Goal: Navigation & Orientation: Find specific page/section

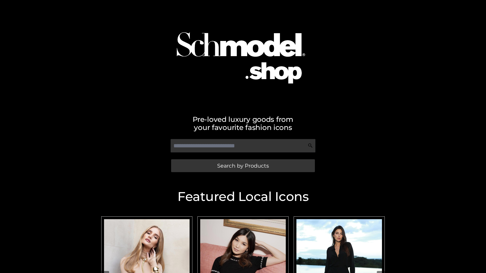
click at [243, 166] on span "Search by Products" at bounding box center [243, 165] width 52 height 5
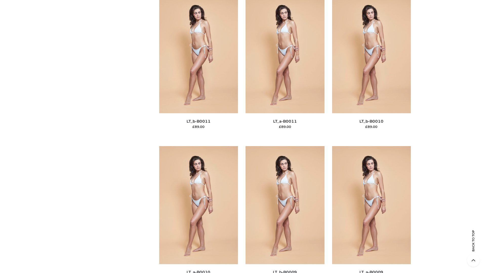
scroll to position [2274, 0]
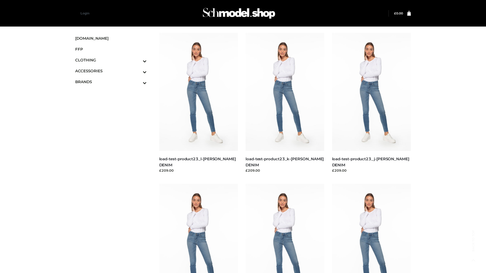
scroll to position [444, 0]
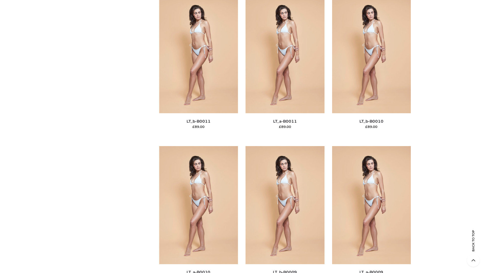
scroll to position [2274, 0]
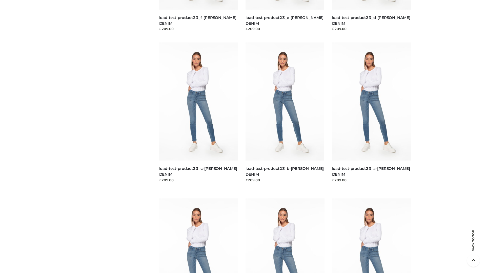
scroll to position [444, 0]
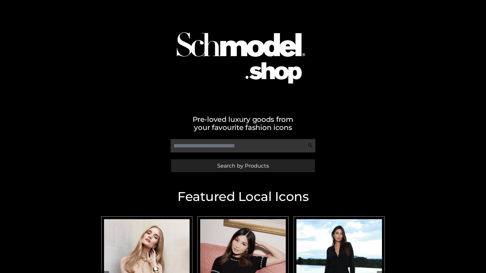
click at [243, 166] on span "Search by Products" at bounding box center [243, 165] width 52 height 5
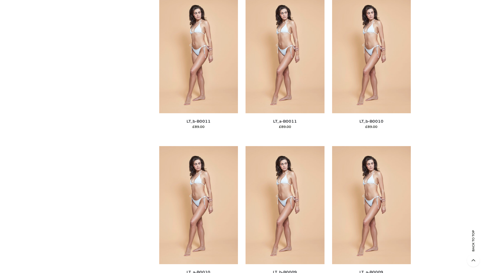
scroll to position [2274, 0]
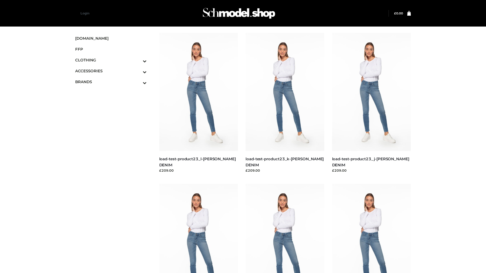
scroll to position [444, 0]
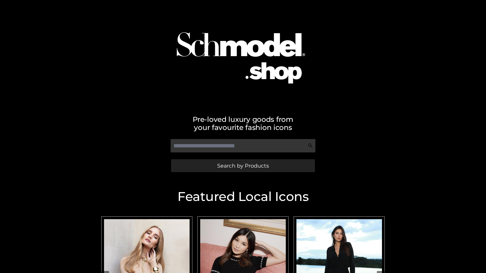
click at [243, 166] on span "Search by Products" at bounding box center [243, 165] width 52 height 5
